Goal: Task Accomplishment & Management: Manage account settings

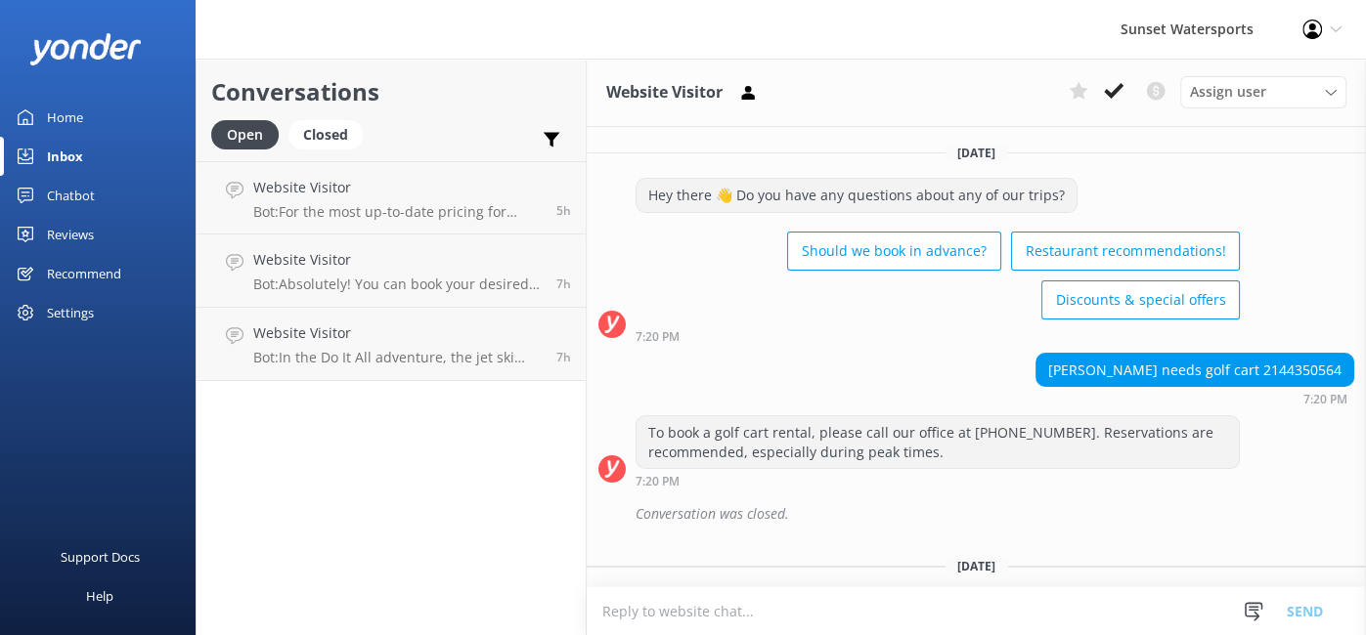
scroll to position [35426, 0]
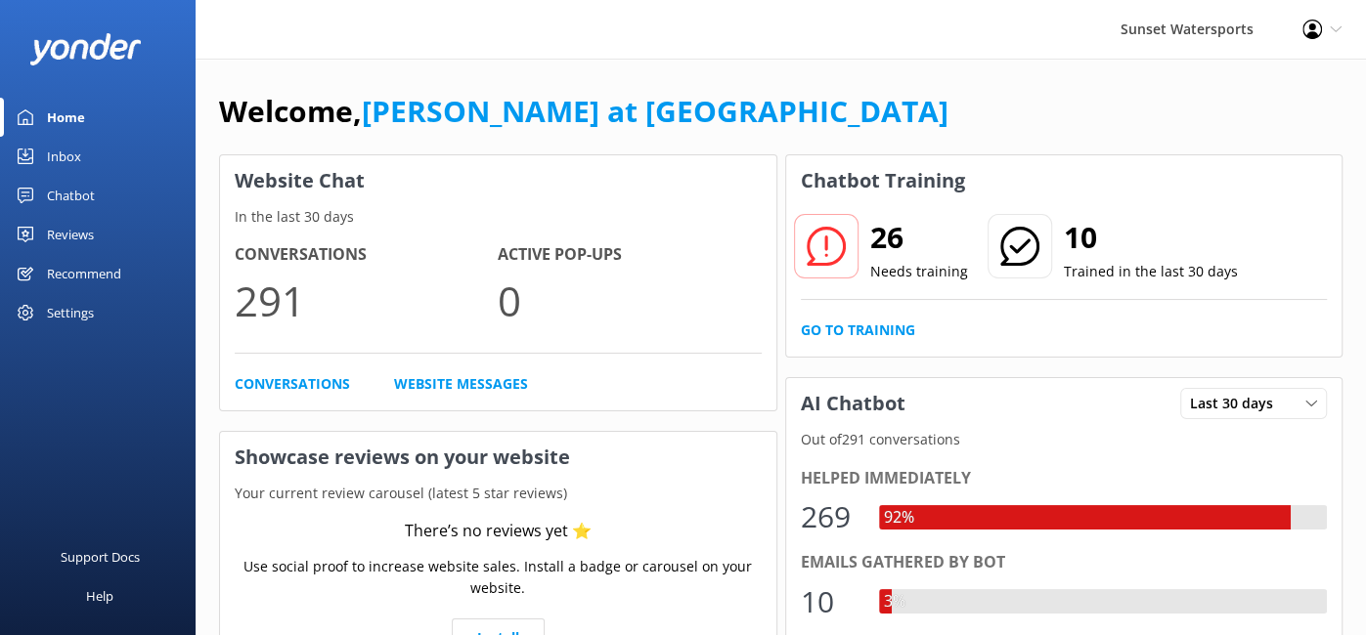
click at [51, 156] on div "Inbox" at bounding box center [64, 156] width 34 height 39
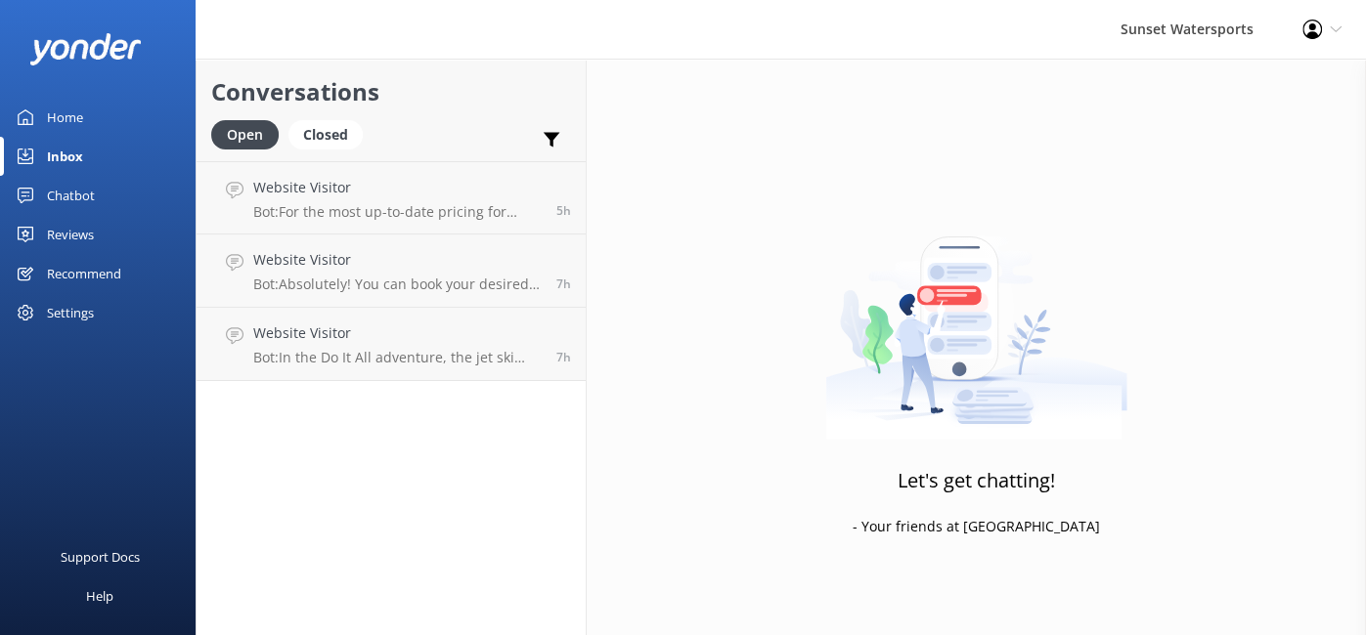
click at [58, 154] on div "Inbox" at bounding box center [65, 156] width 36 height 39
click at [1318, 28] on icon at bounding box center [1312, 30] width 20 height 20
click at [1259, 79] on link "Profile Settings" at bounding box center [1268, 85] width 195 height 49
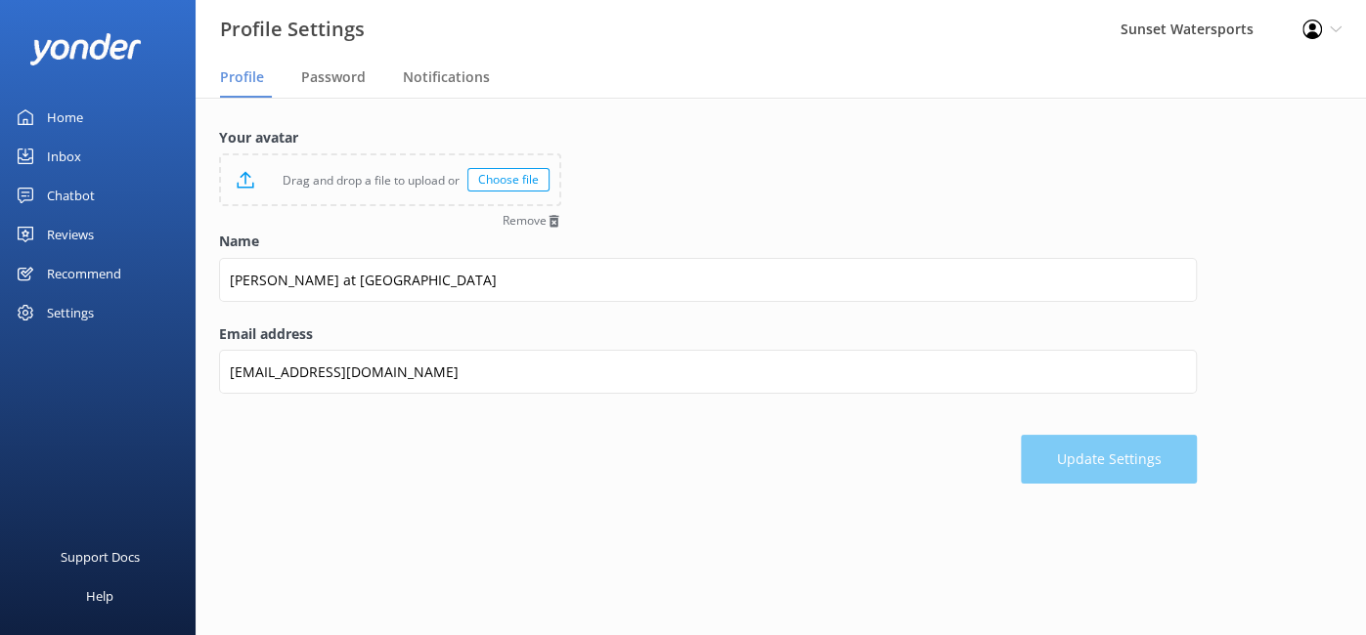
click at [1326, 31] on div "Profile Settings Logout" at bounding box center [1322, 29] width 88 height 59
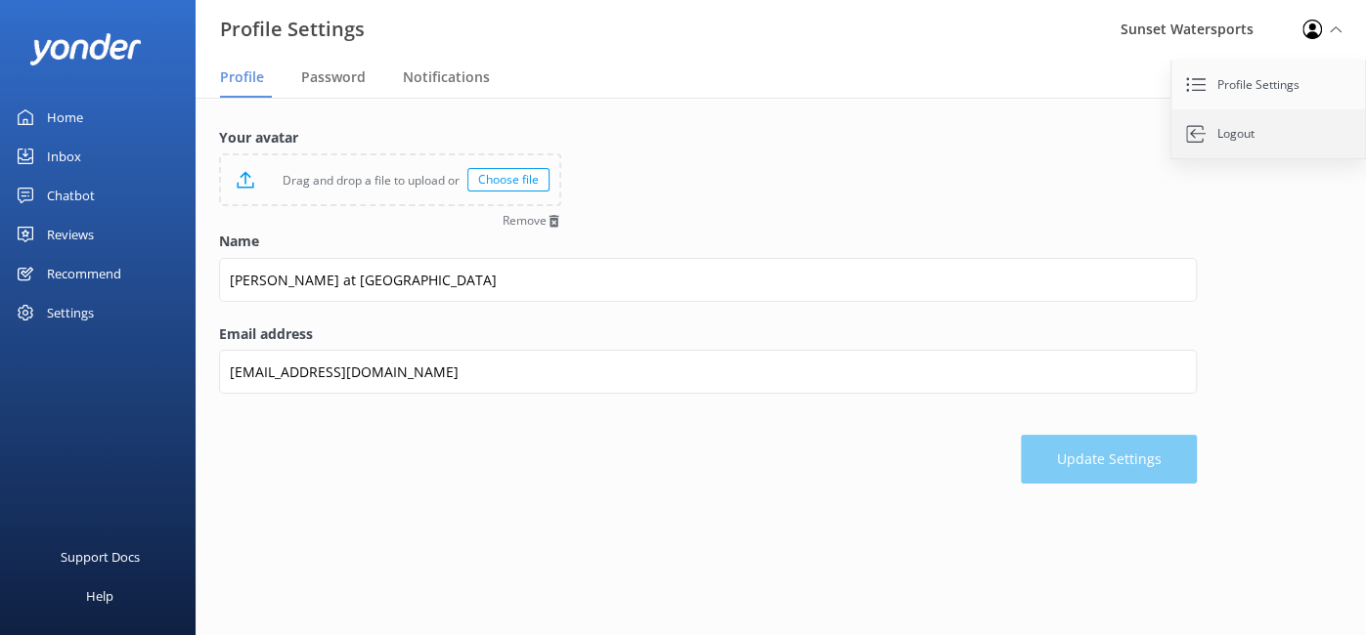
click at [1223, 136] on link "Logout" at bounding box center [1268, 133] width 195 height 49
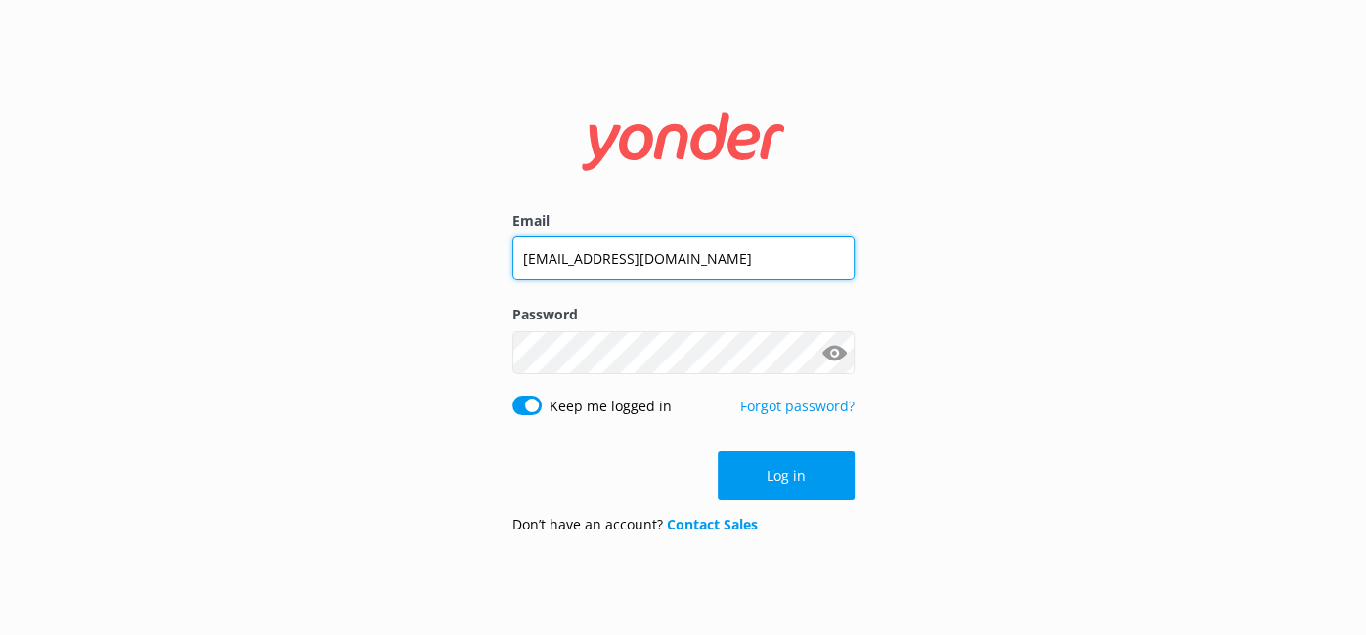
click at [721, 250] on input "sandraniedojadlo@gmail.com" at bounding box center [683, 259] width 342 height 44
type input "joseph.sunsetwatersports@gmail.com"
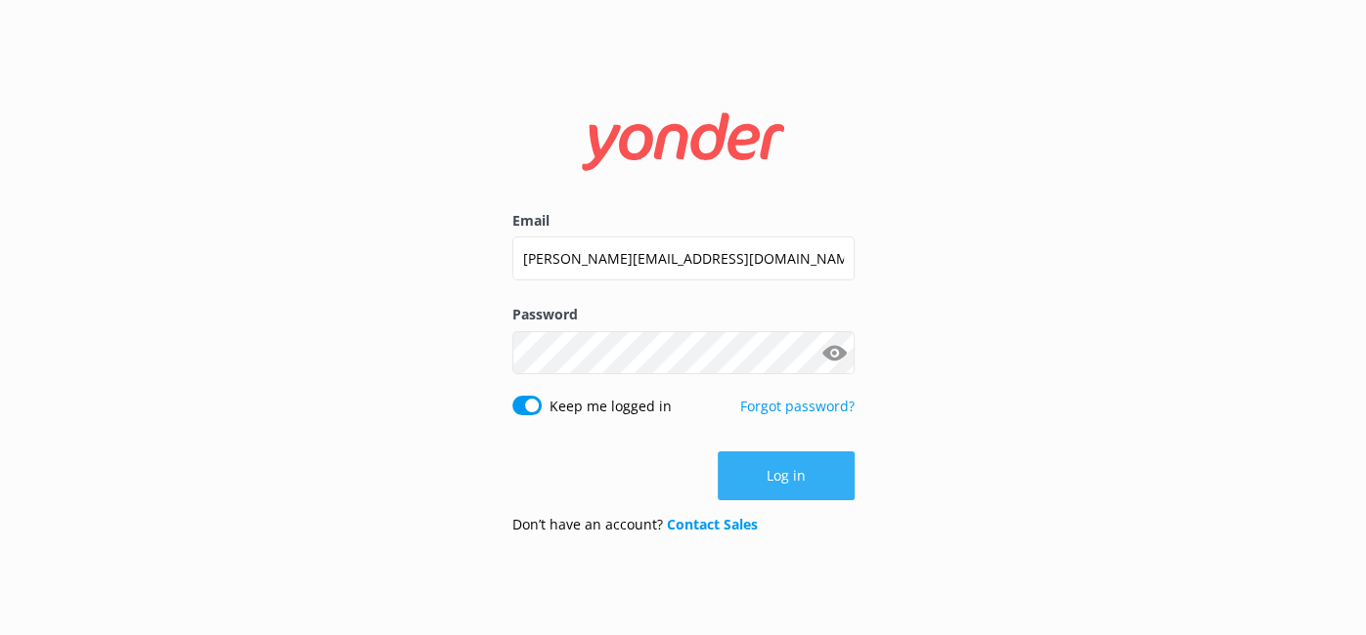
click at [790, 467] on button "Log in" at bounding box center [785, 476] width 137 height 49
